Goal: Navigation & Orientation: Find specific page/section

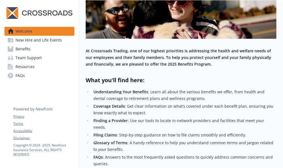
scroll to position [126, 0]
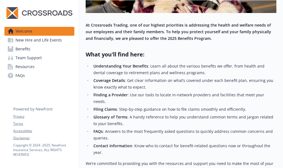
click at [42, 48] on link "Benefits" at bounding box center [39, 48] width 70 height 9
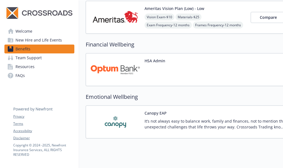
scroll to position [533, 0]
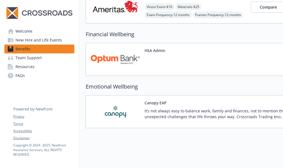
click at [56, 64] on link "Resources" at bounding box center [39, 66] width 70 height 9
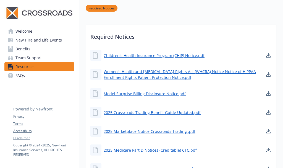
scroll to position [95, 0]
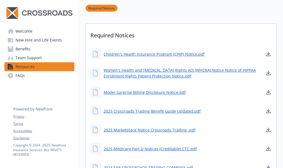
click at [25, 57] on span "Team Support" at bounding box center [28, 57] width 26 height 9
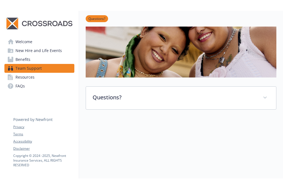
scroll to position [111, 0]
